Goal: Transaction & Acquisition: Obtain resource

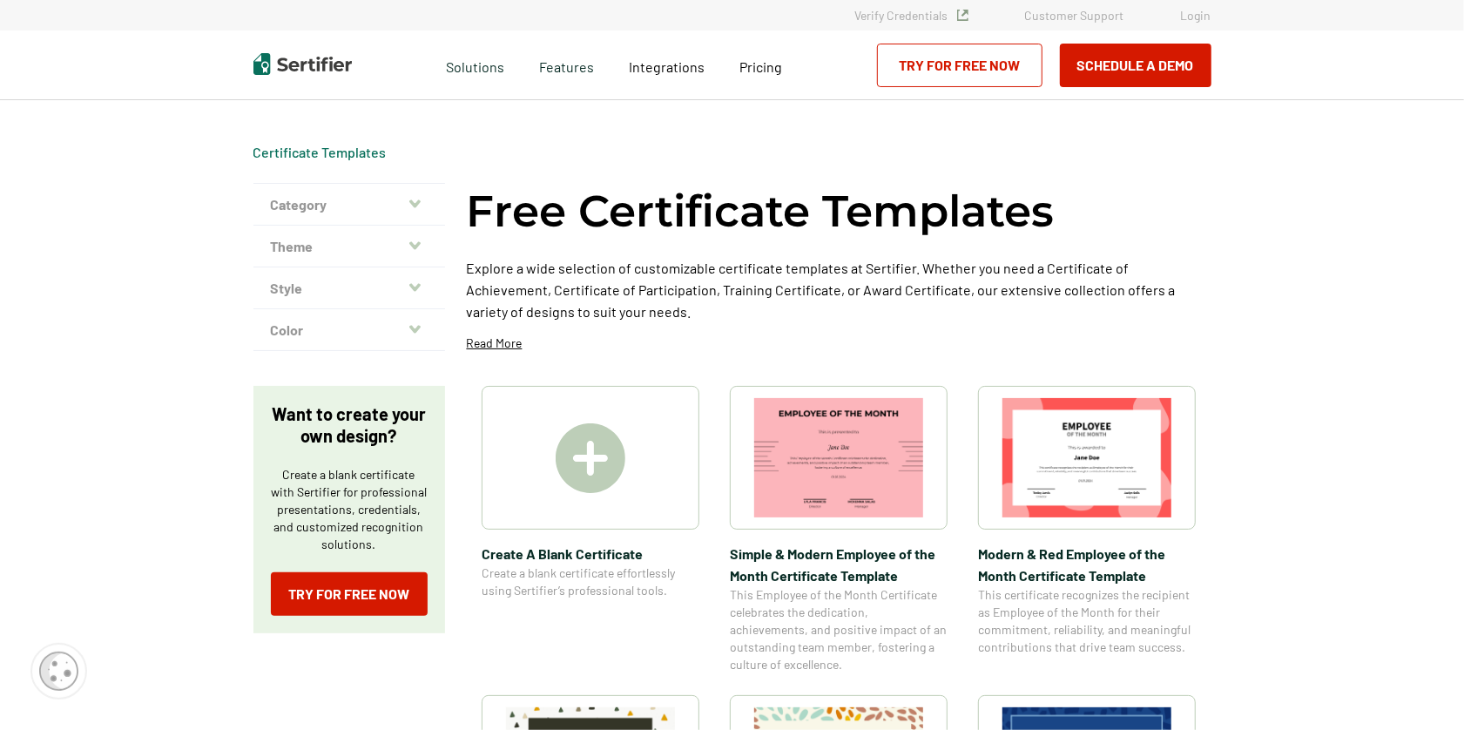
click at [1085, 454] on img at bounding box center [1087, 457] width 169 height 119
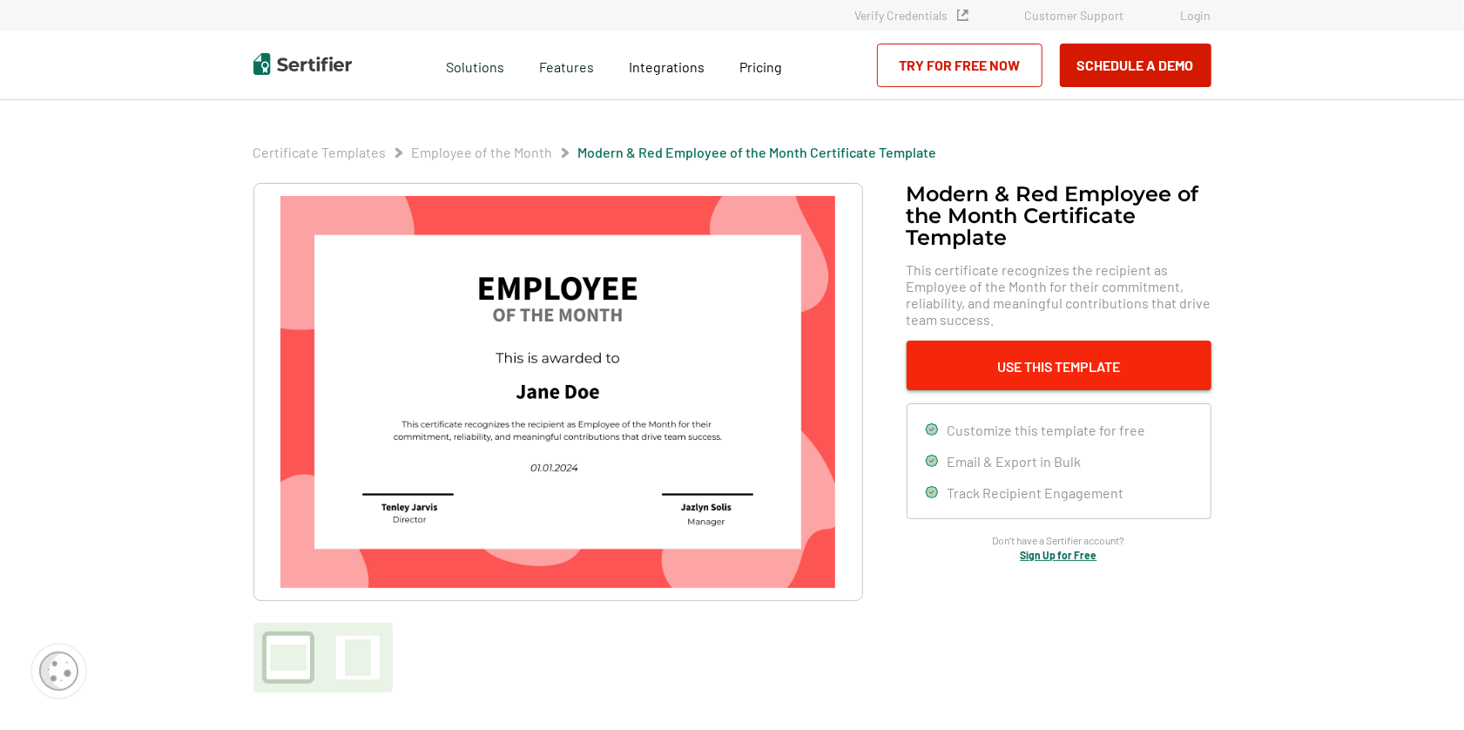
click at [1058, 361] on button "Use This Template" at bounding box center [1059, 366] width 305 height 50
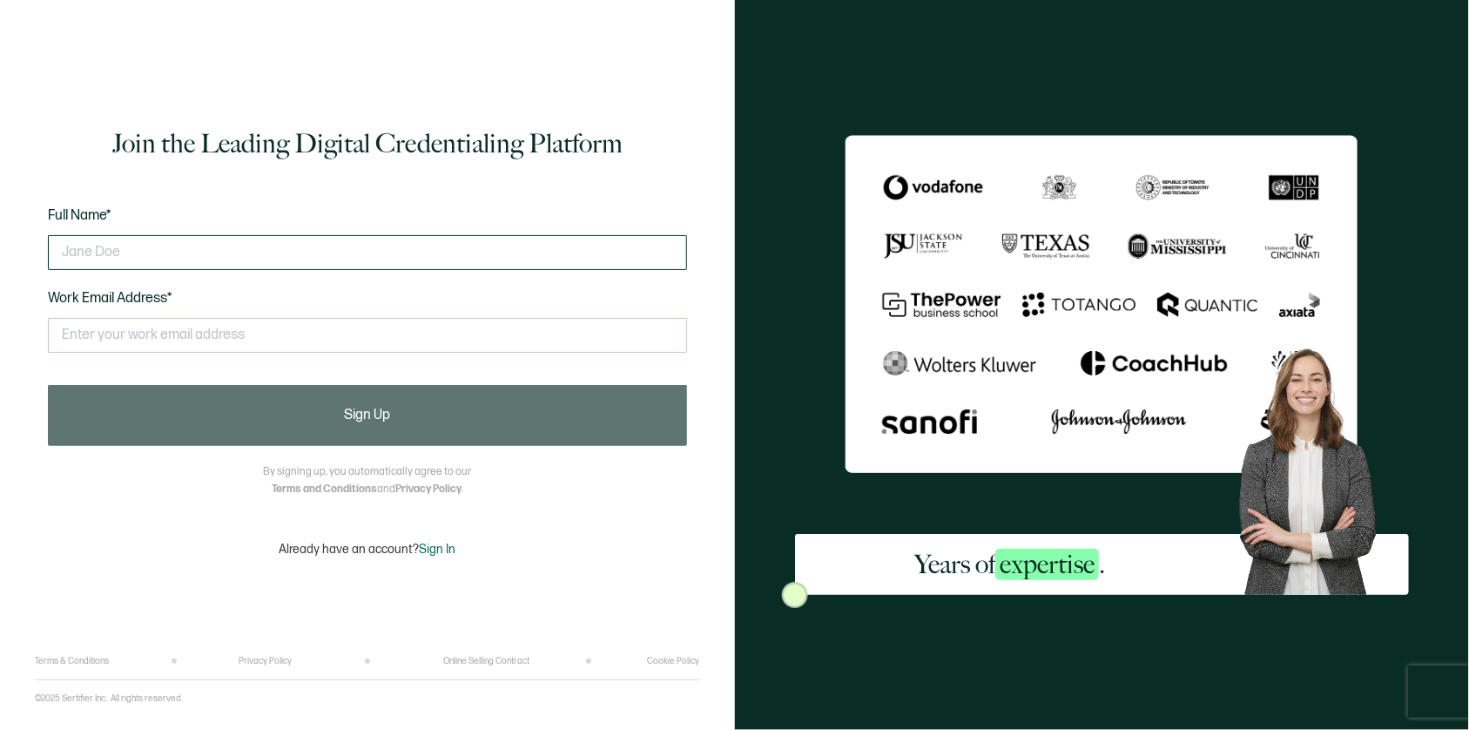
click at [67, 248] on input "text" at bounding box center [367, 252] width 639 height 35
type input "[PERSON_NAME]"
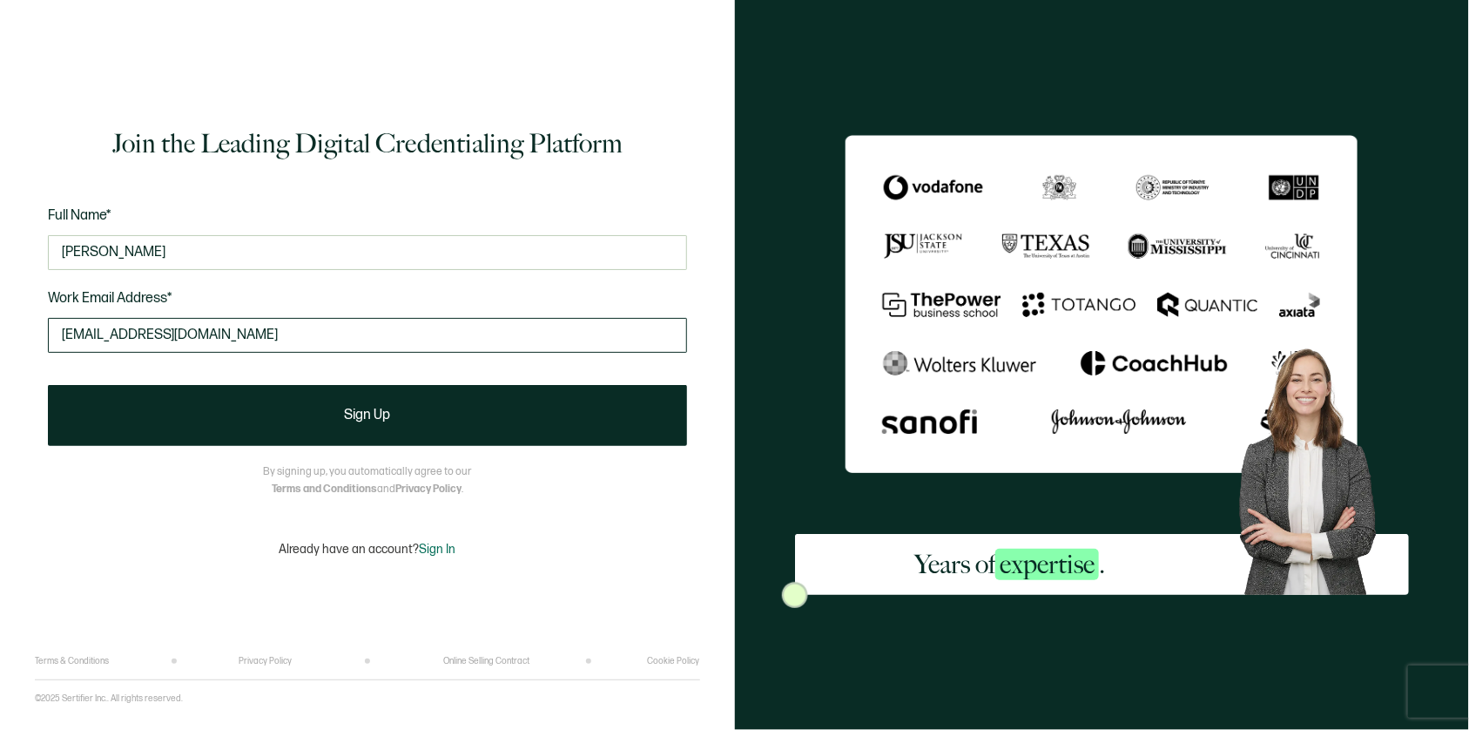
click at [173, 337] on input "[EMAIL_ADDRESS][DOMAIN_NAME]" at bounding box center [367, 335] width 639 height 35
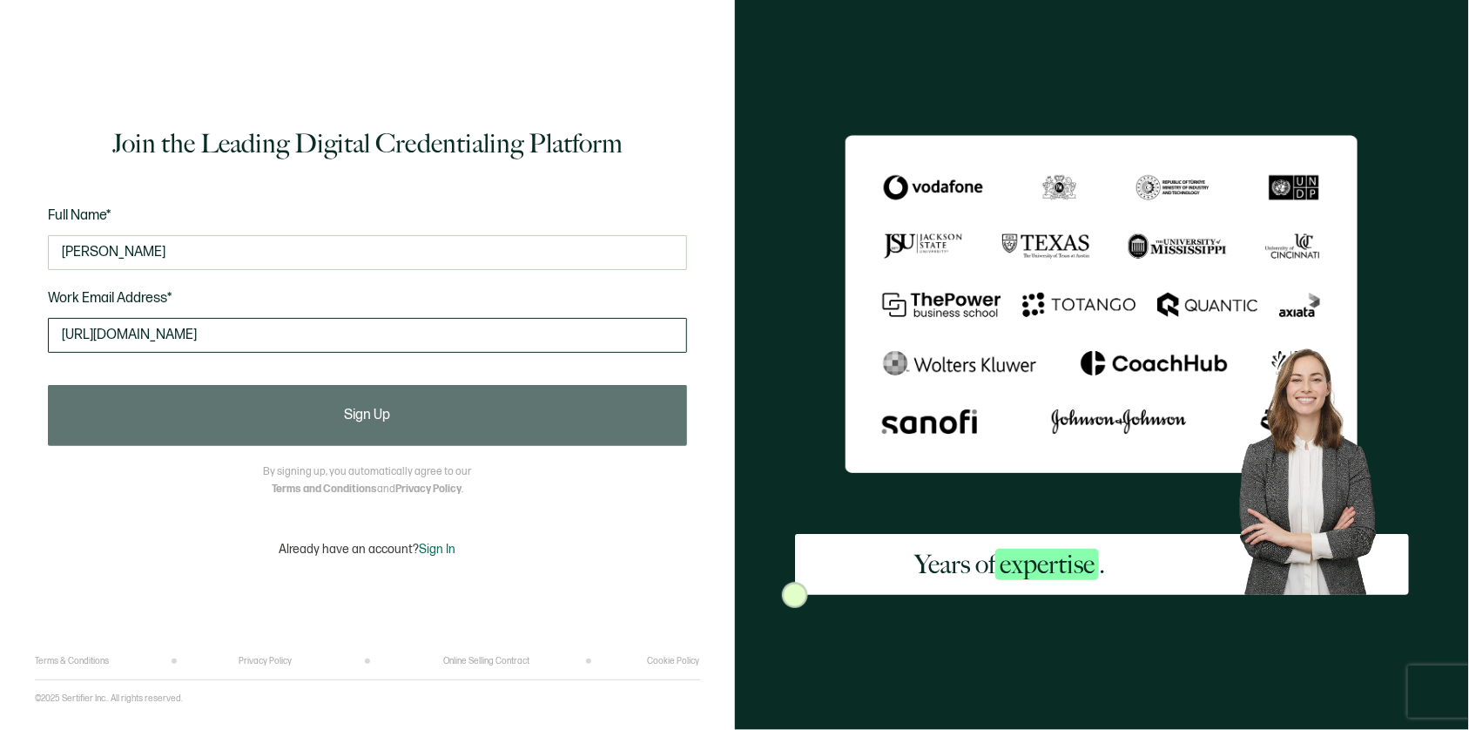
click at [60, 334] on input "[URL][DOMAIN_NAME]" at bounding box center [367, 335] width 639 height 35
click at [70, 328] on input "ED@connor_[DOMAIN_NAME]" at bounding box center [367, 335] width 639 height 35
click at [145, 336] on input "ECC@connor_[DOMAIN_NAME]" at bounding box center [367, 335] width 639 height 35
type input "[EMAIL_ADDRESS][DOMAIN_NAME]"
click at [195, 368] on span "This doesn't look like a valid email." at bounding box center [139, 370] width 183 height 12
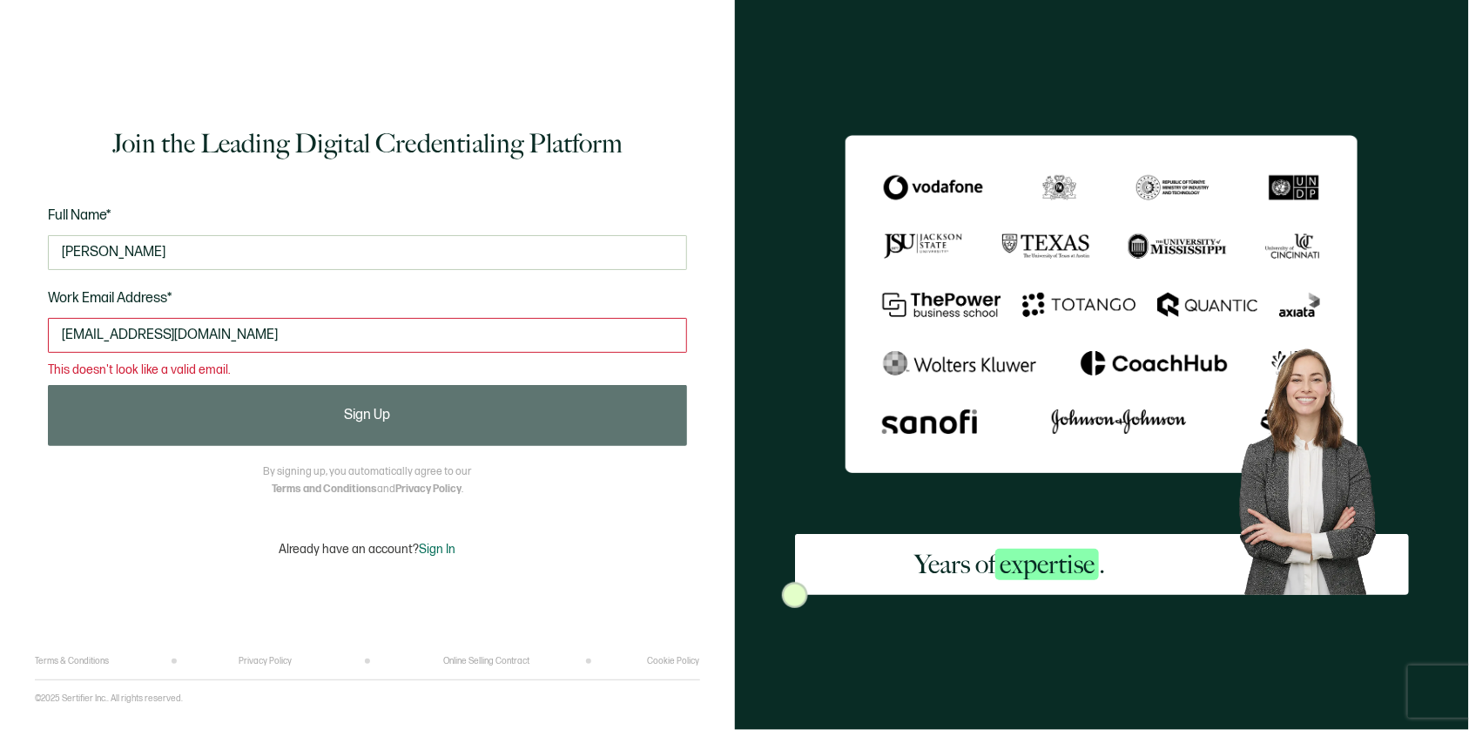
click at [260, 333] on input "[EMAIL_ADDRESS][DOMAIN_NAME]" at bounding box center [367, 335] width 639 height 35
